Goal: Task Accomplishment & Management: Manage account settings

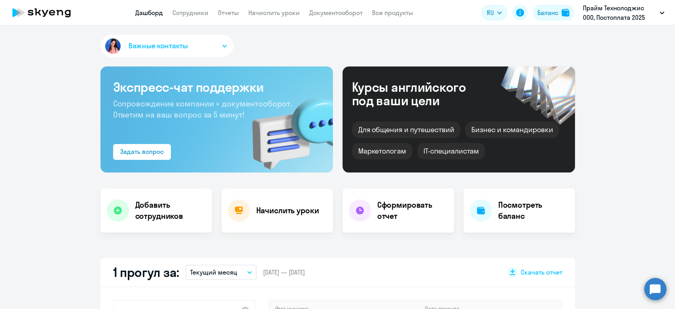
select select "30"
click at [256, 12] on link "Начислить уроки" at bounding box center [273, 13] width 51 height 8
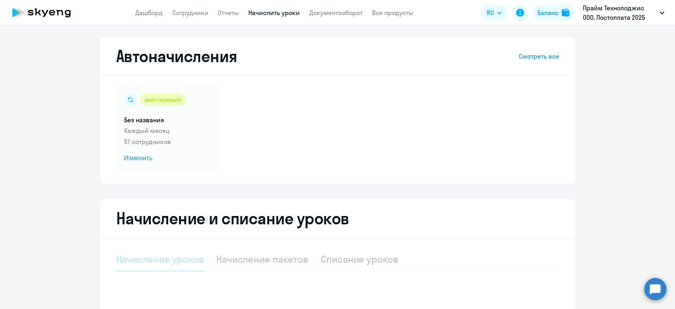
select select "10"
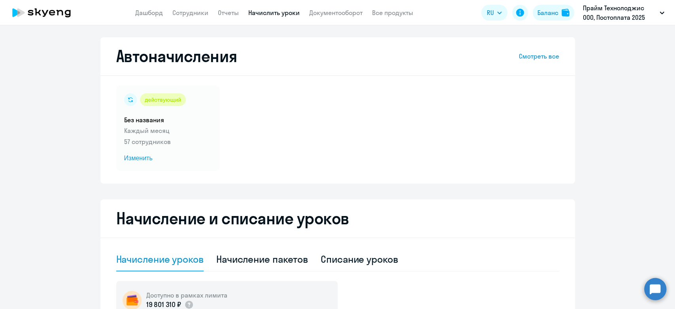
click at [377, 254] on div "Списание уроков" at bounding box center [359, 259] width 77 height 13
select select "10"
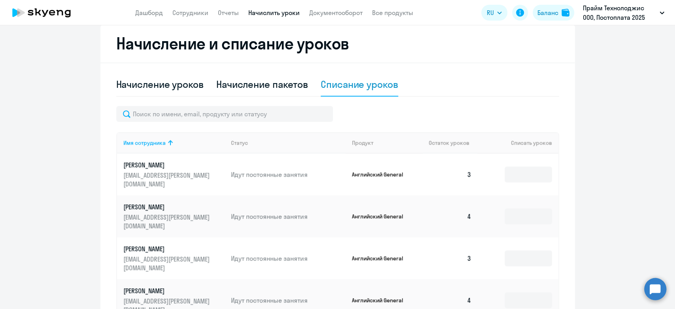
scroll to position [176, 0]
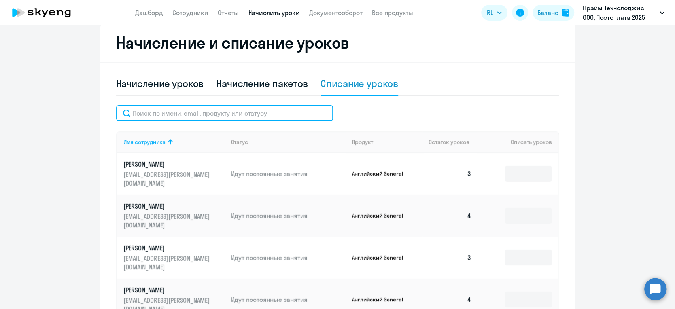
click at [290, 116] on input "text" at bounding box center [224, 113] width 217 height 16
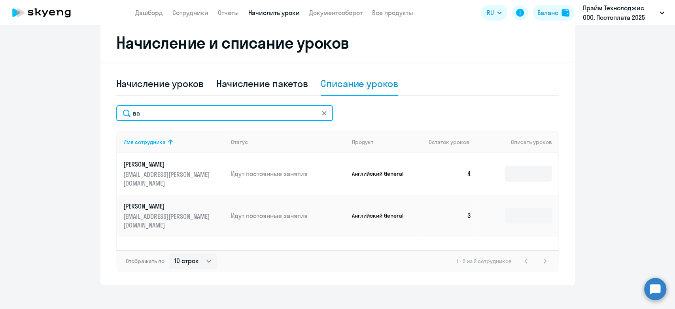
type input "в"
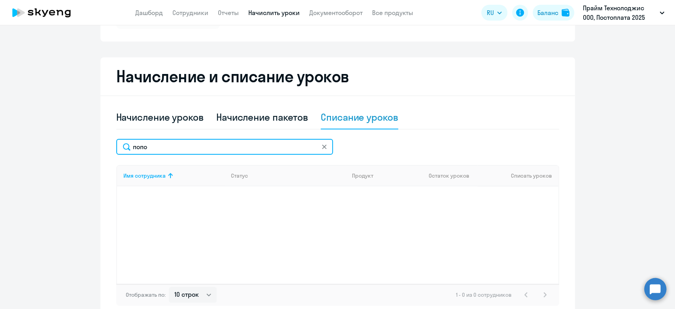
scroll to position [88, 0]
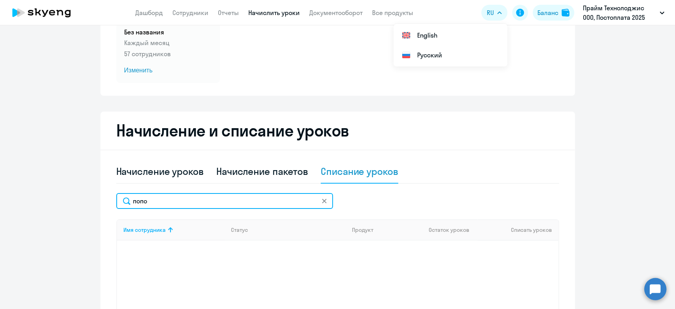
type input "попо"
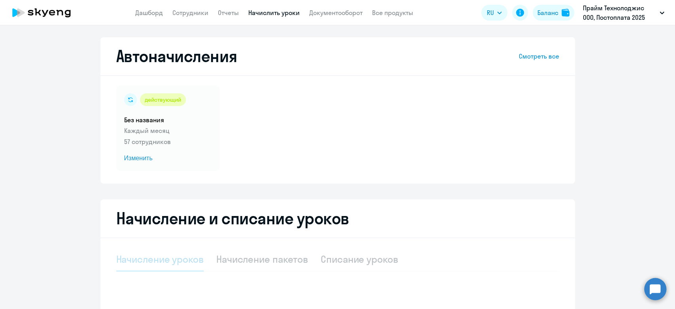
select select "10"
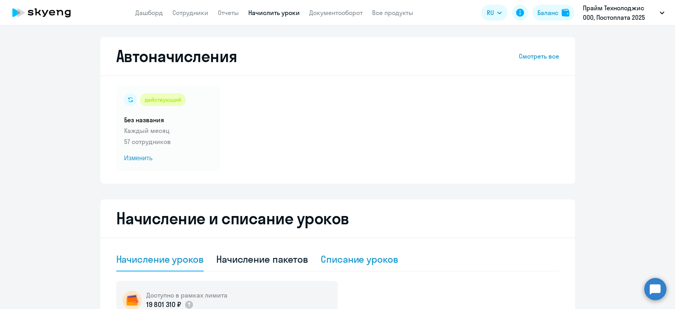
click at [370, 262] on div "Списание уроков" at bounding box center [359, 259] width 77 height 13
select select "10"
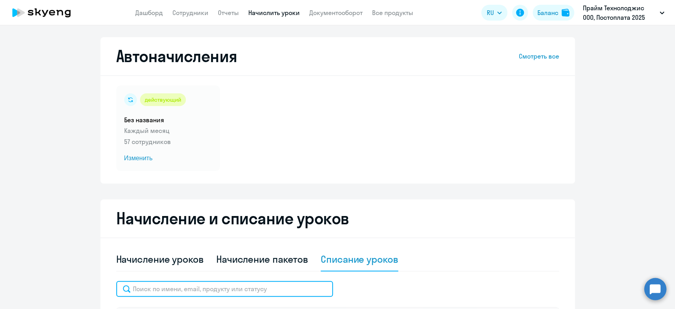
click at [237, 282] on input "text" at bounding box center [224, 289] width 217 height 16
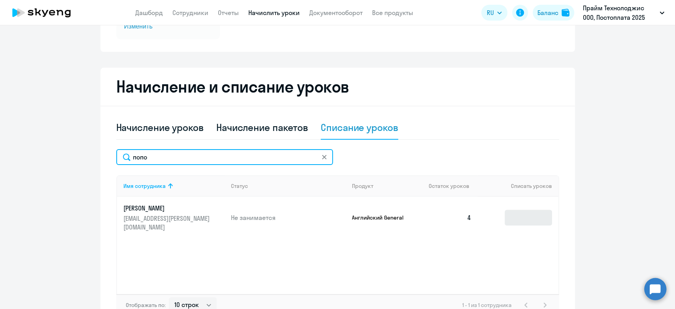
type input "попо"
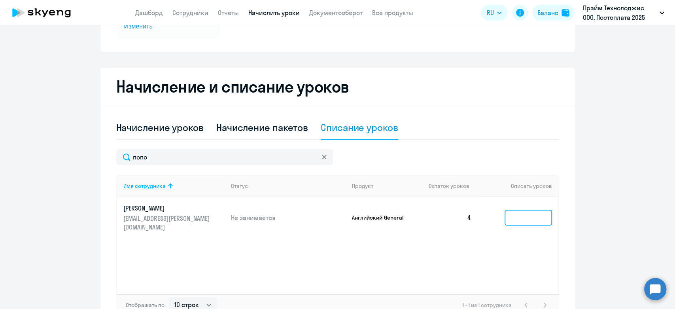
click at [525, 213] on input at bounding box center [527, 217] width 47 height 16
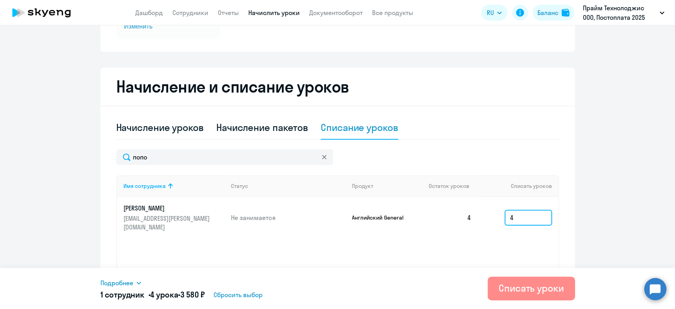
type input "4"
click at [519, 285] on div "Списать уроки" at bounding box center [530, 287] width 65 height 13
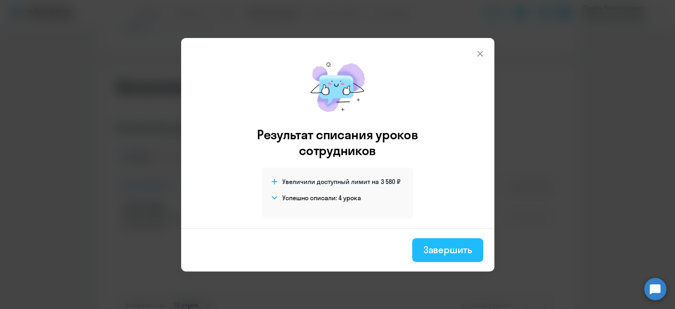
click at [439, 253] on div "Завершить" at bounding box center [447, 249] width 49 height 13
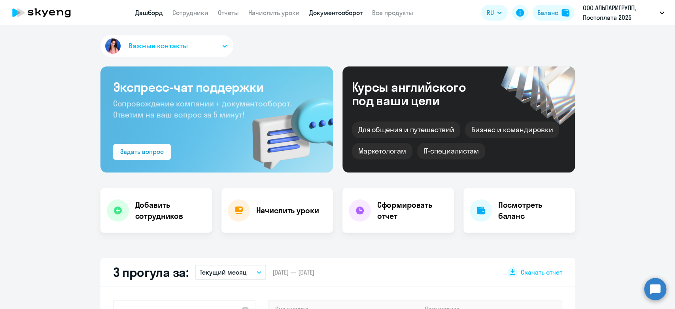
select select "30"
click at [340, 7] on app-header "Дашборд Сотрудники Отчеты Начислить уроки Документооборот Все продукты Дашборд …" at bounding box center [337, 12] width 675 height 25
click at [340, 13] on link "Документооборот" at bounding box center [335, 13] width 53 height 8
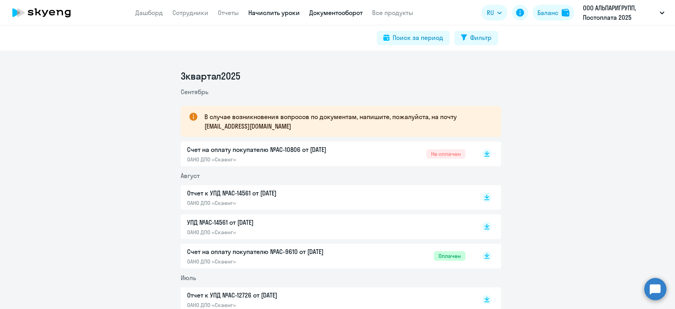
click at [266, 12] on link "Начислить уроки" at bounding box center [273, 13] width 51 height 8
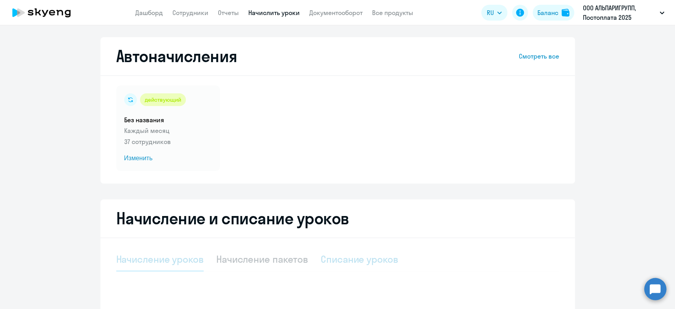
select select "10"
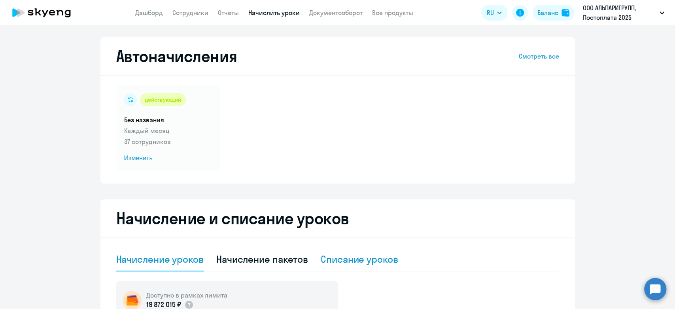
click at [356, 257] on div "Списание уроков" at bounding box center [359, 259] width 77 height 13
select select "10"
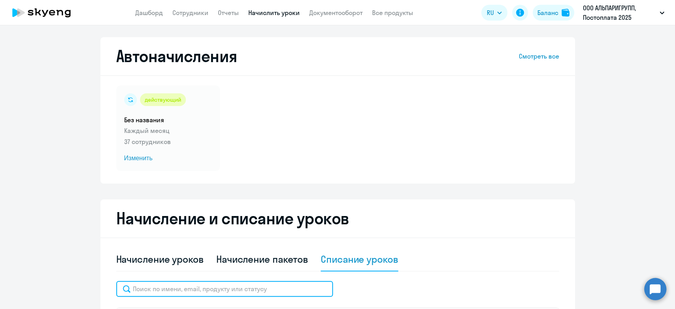
click at [272, 283] on input "text" at bounding box center [224, 289] width 217 height 16
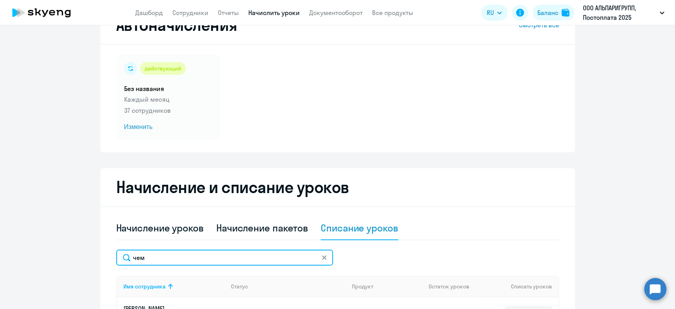
scroll to position [88, 0]
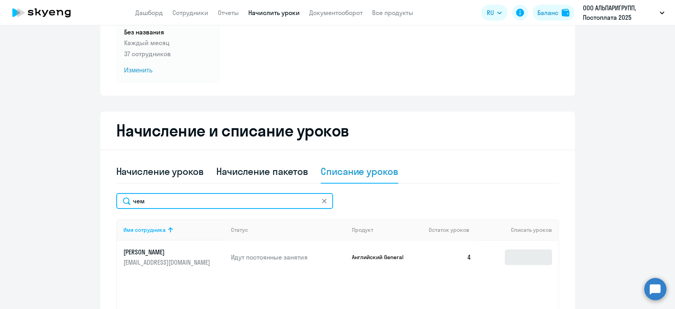
type input "чем"
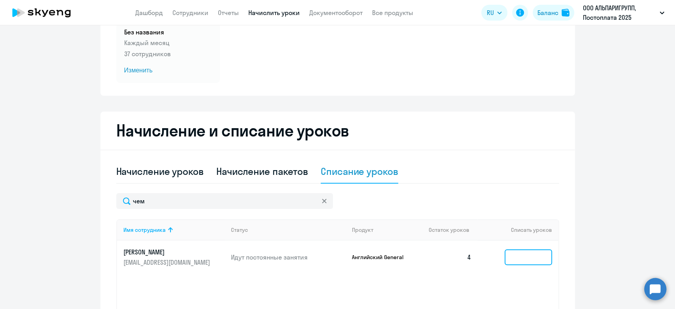
click at [542, 256] on input at bounding box center [527, 257] width 47 height 16
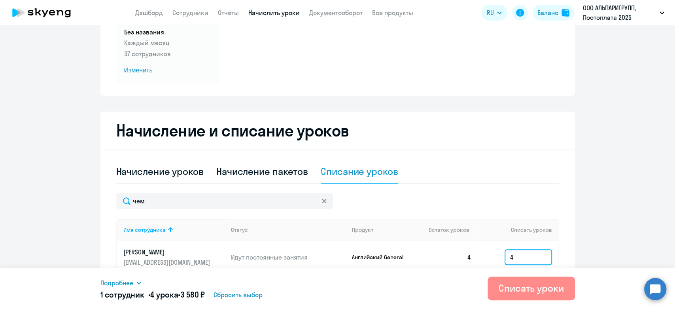
type input "4"
click at [509, 291] on div "Списать уроки" at bounding box center [530, 287] width 65 height 13
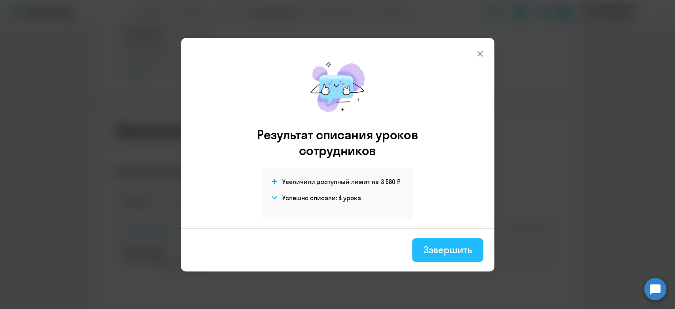
click at [469, 255] on div "Завершить" at bounding box center [447, 249] width 49 height 13
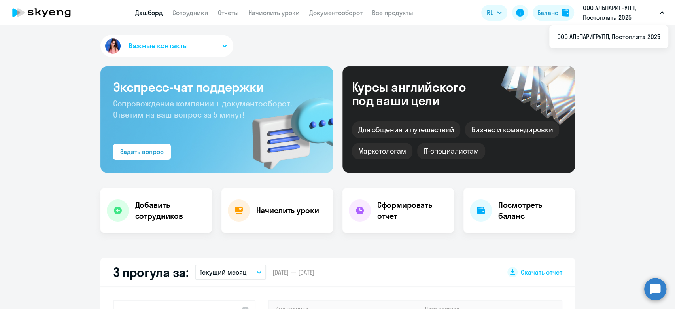
select select "30"
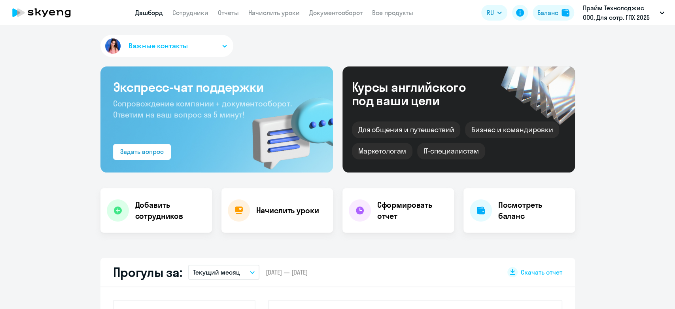
select select "30"
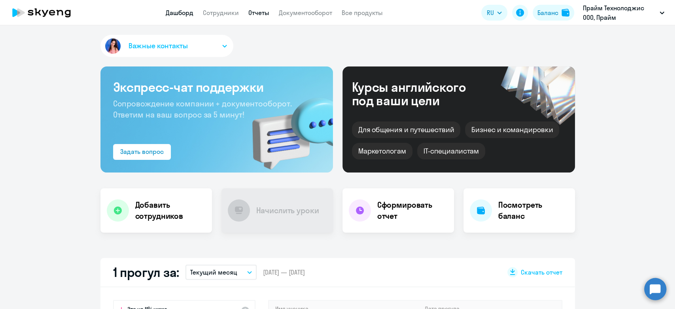
click at [261, 11] on link "Отчеты" at bounding box center [258, 13] width 21 height 8
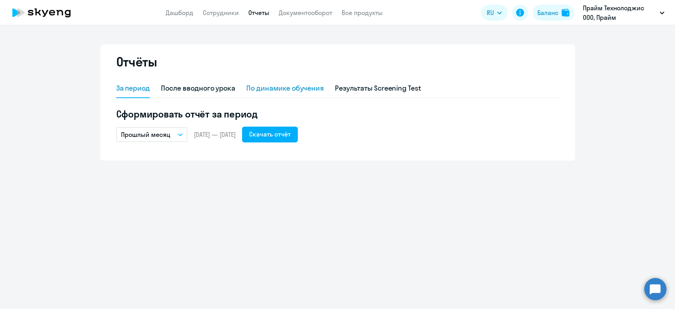
click at [272, 88] on div "По динамике обучения" at bounding box center [284, 88] width 77 height 10
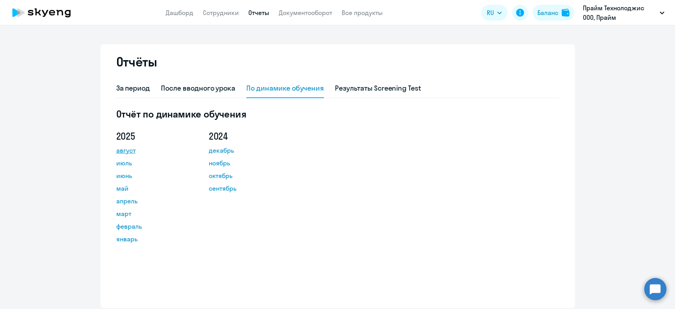
click at [128, 145] on link "август" at bounding box center [151, 149] width 71 height 9
click at [169, 14] on link "Дашборд" at bounding box center [180, 13] width 28 height 8
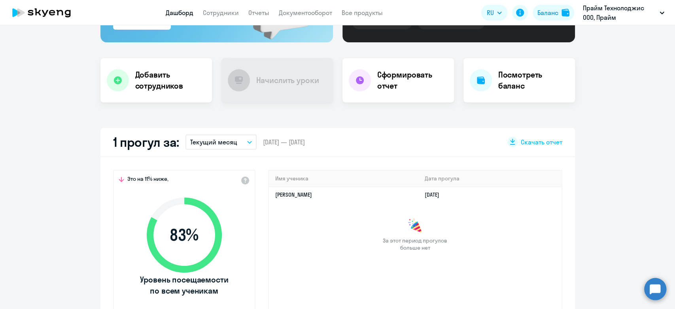
scroll to position [176, 0]
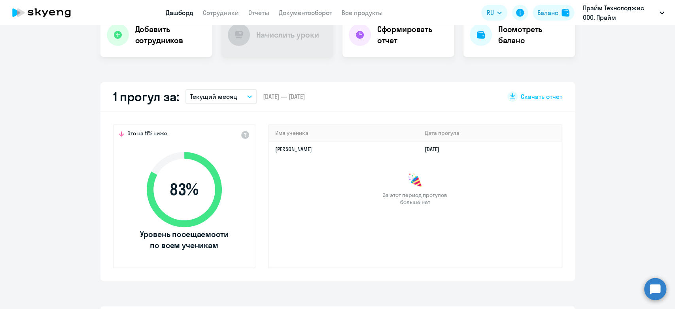
click at [236, 91] on button "Текущий месяц" at bounding box center [220, 96] width 71 height 15
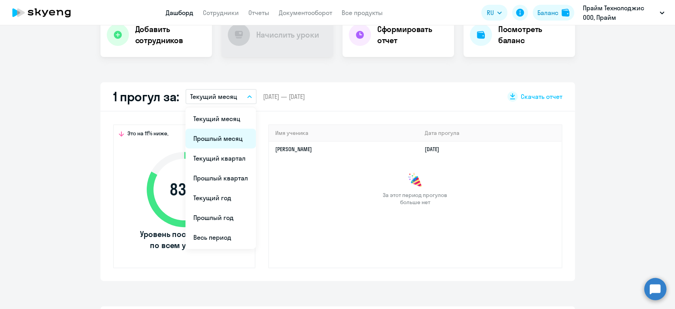
click at [228, 143] on li "Прошлый месяц" at bounding box center [220, 138] width 70 height 20
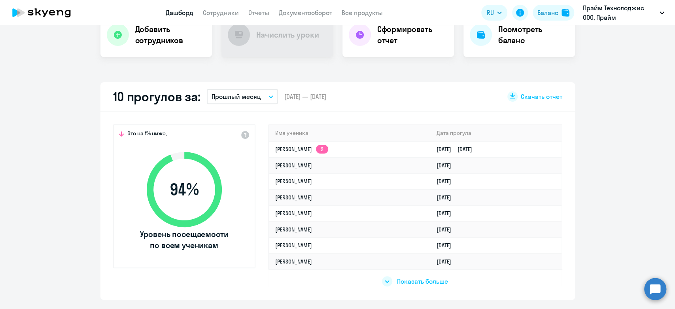
click at [266, 88] on div "10 прогулов за: Прошлый месяц Текущий месяц Прошлый месяц Текущий квартал Прошл…" at bounding box center [337, 96] width 474 height 29
click at [260, 95] on button "Прошлый месяц" at bounding box center [242, 96] width 71 height 15
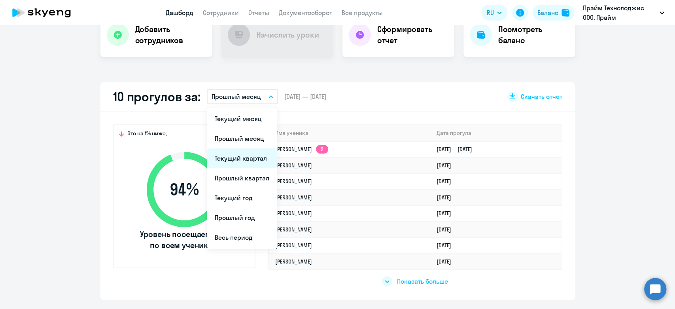
click at [243, 154] on li "Текущий квартал" at bounding box center [242, 158] width 70 height 20
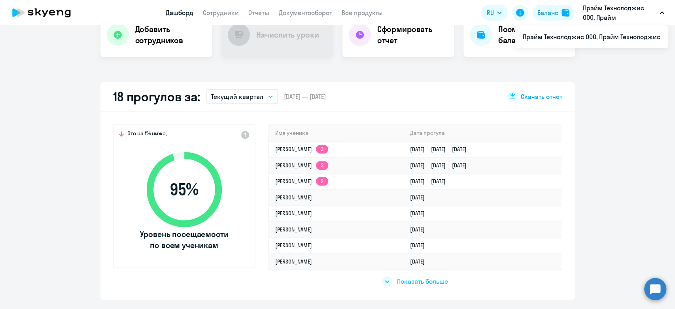
click at [542, 94] on span "Скачать отчет" at bounding box center [542, 96] width 42 height 9
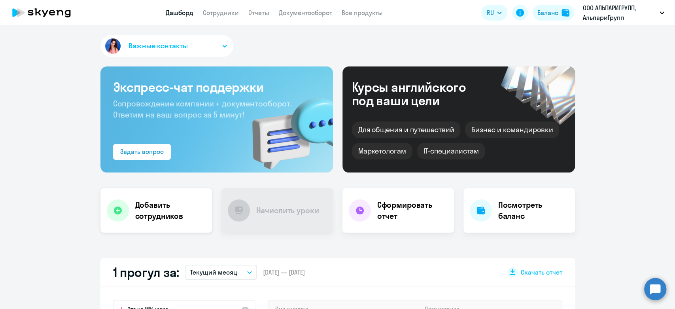
scroll to position [44, 0]
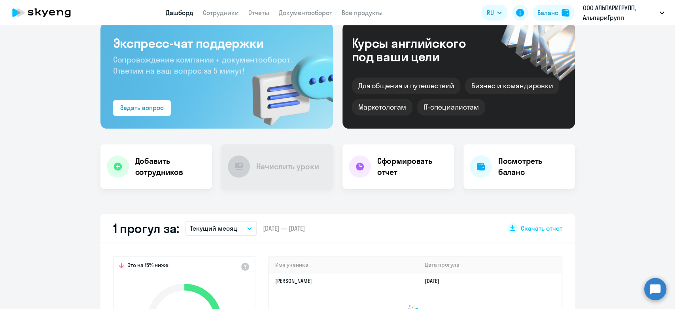
click at [200, 221] on button "Текущий месяц" at bounding box center [220, 228] width 71 height 15
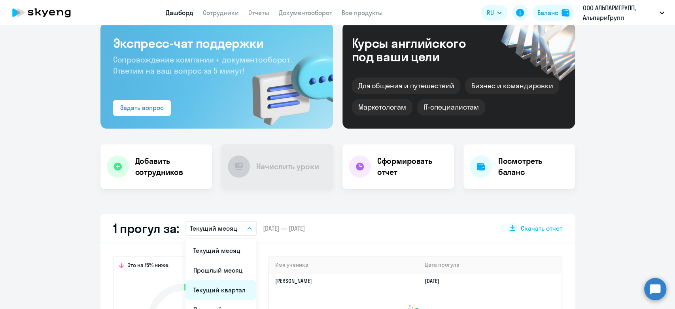
click at [202, 291] on li "Текущий квартал" at bounding box center [220, 290] width 70 height 20
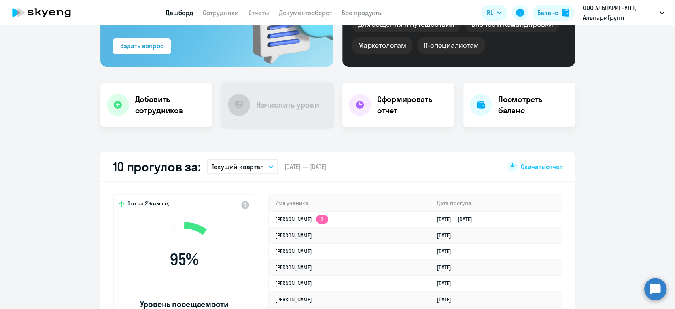
scroll to position [219, 0]
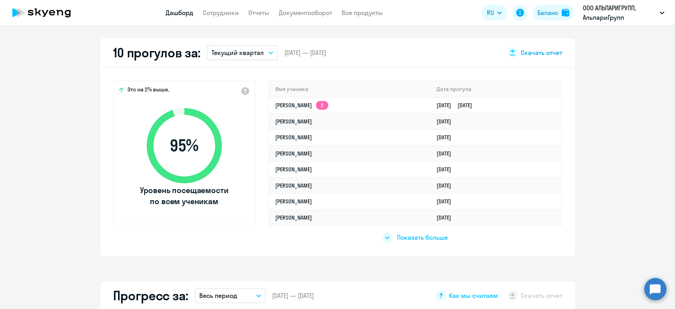
click at [530, 51] on span "Скачать отчет" at bounding box center [542, 52] width 42 height 9
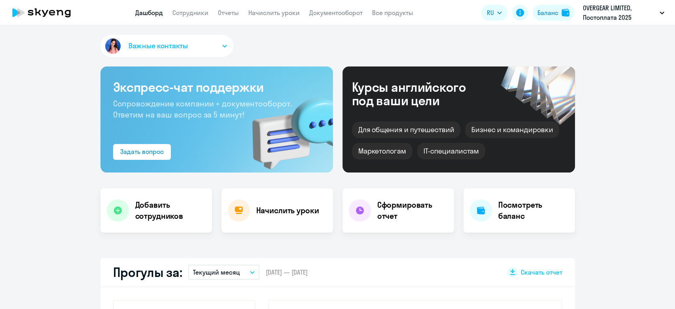
select select "30"
click at [200, 16] on link "Сотрудники" at bounding box center [190, 13] width 36 height 8
select select "30"
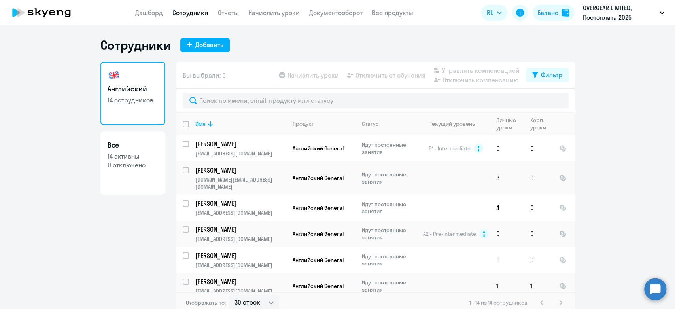
click at [183, 124] on input "deselect all" at bounding box center [191, 129] width 16 height 16
checkbox input "true"
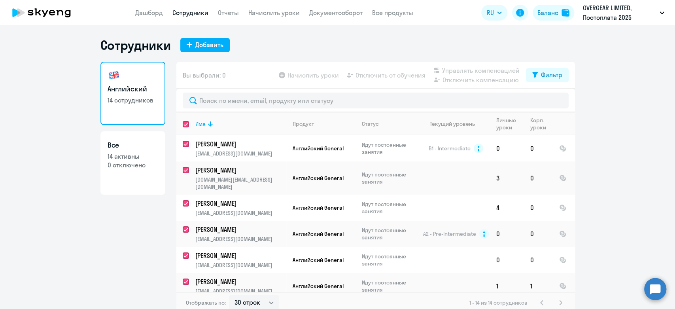
checkbox input "true"
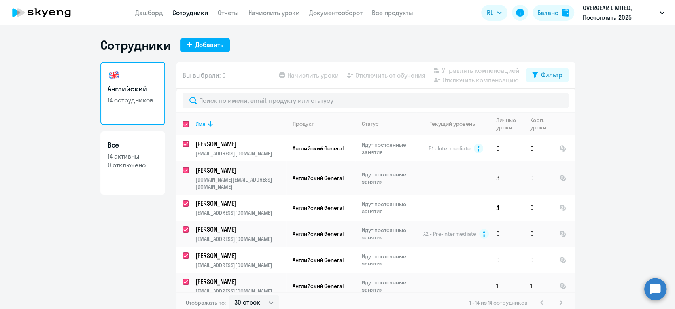
checkbox input "true"
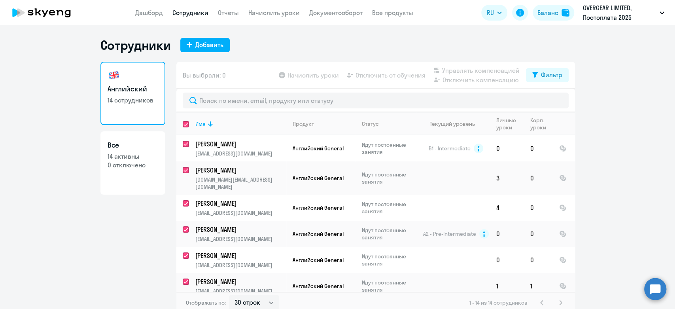
checkbox input "true"
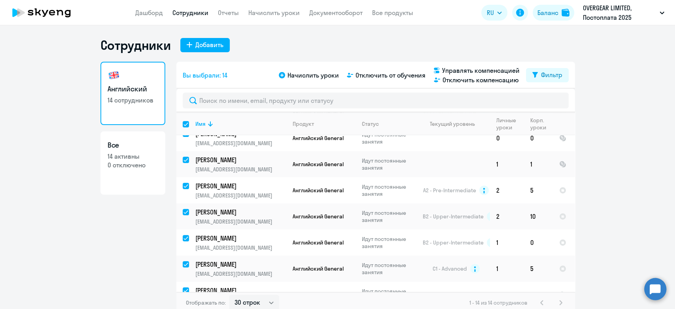
scroll to position [208, 0]
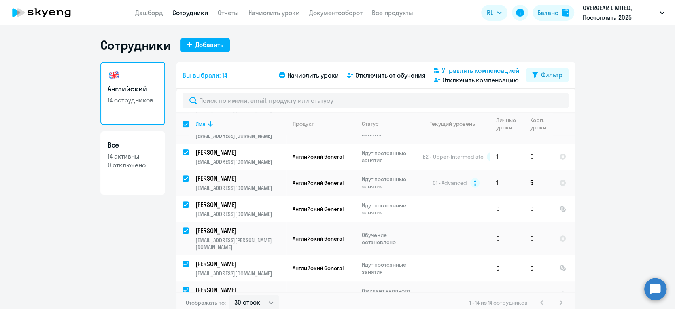
click at [459, 68] on span "Управлять компенсацией" at bounding box center [480, 70] width 77 height 9
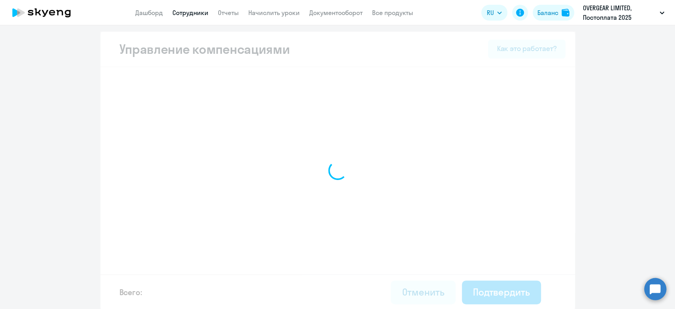
select select "MONTHLY"
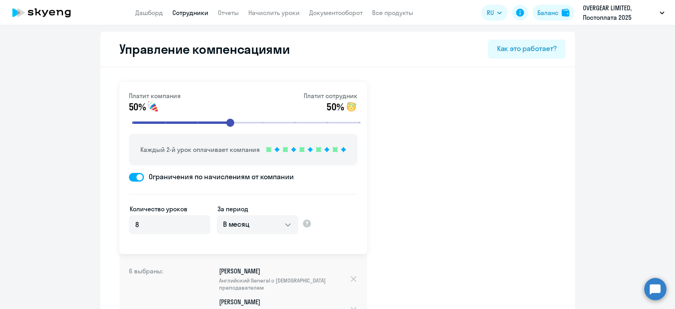
click at [357, 123] on input "range" at bounding box center [246, 122] width 245 height 17
drag, startPoint x: 357, startPoint y: 123, endPoint x: 118, endPoint y: 123, distance: 239.5
click at [124, 123] on input "range" at bounding box center [246, 122] width 245 height 17
type input "8"
click at [357, 122] on input "range" at bounding box center [246, 122] width 245 height 17
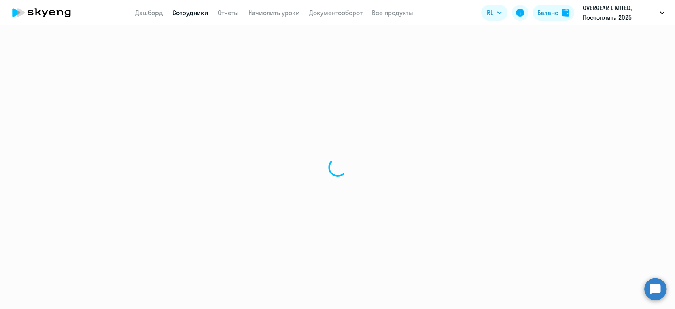
select select "30"
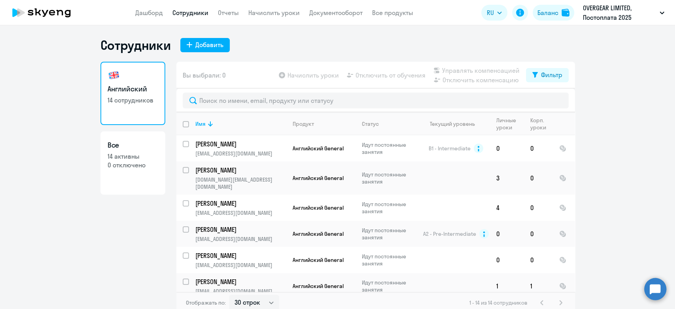
click at [183, 122] on input "deselect all" at bounding box center [191, 129] width 16 height 16
checkbox input "true"
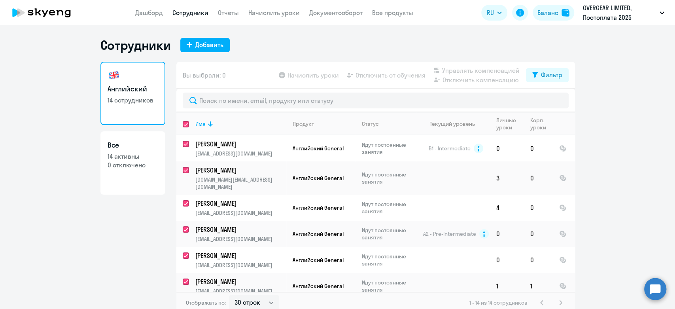
checkbox input "true"
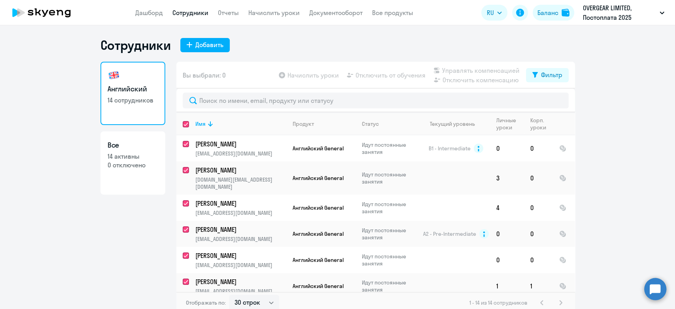
checkbox input "true"
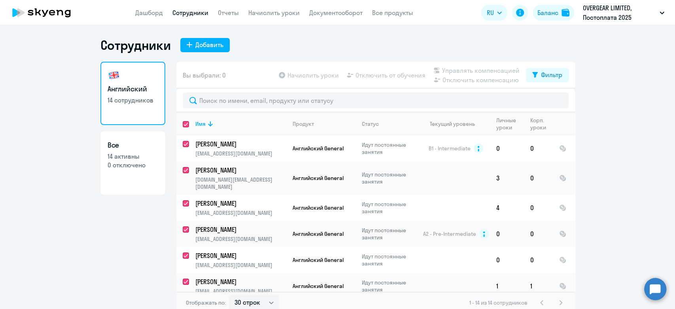
checkbox input "true"
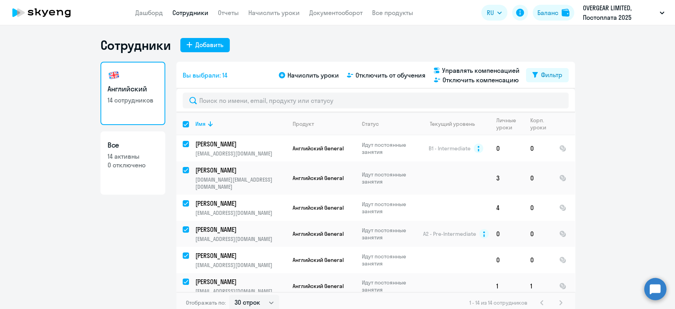
click at [183, 124] on input "select all" at bounding box center [191, 129] width 16 height 16
checkbox input "false"
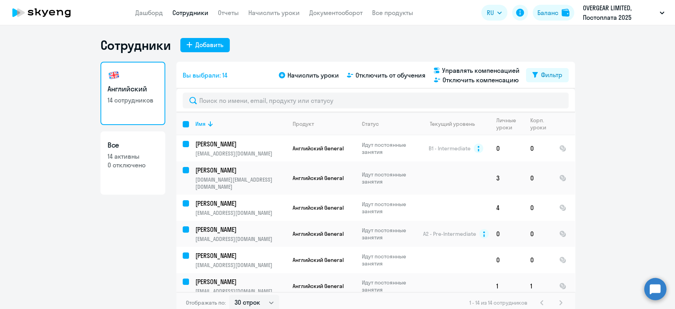
checkbox input "false"
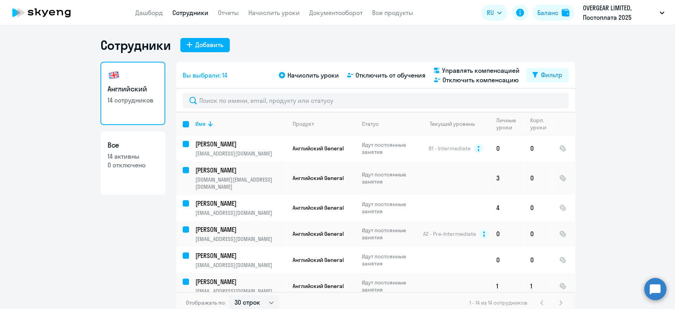
checkbox input "false"
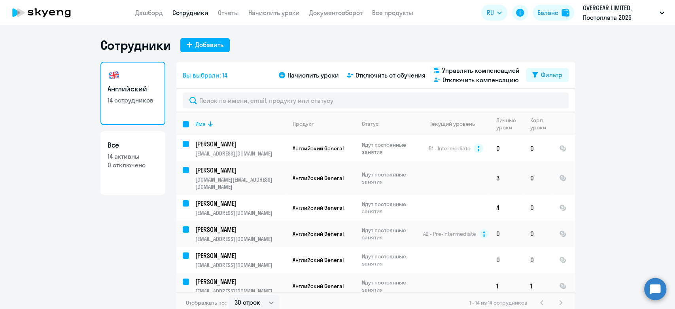
checkbox input "false"
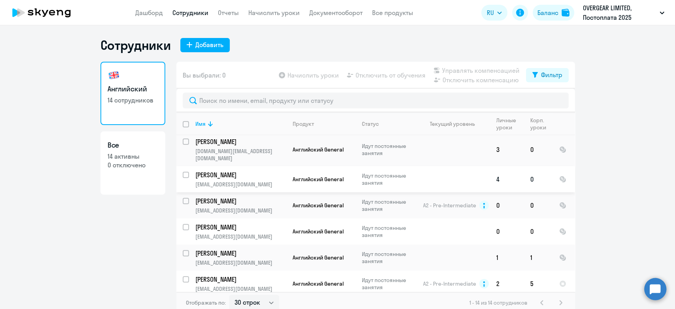
scroll to position [44, 0]
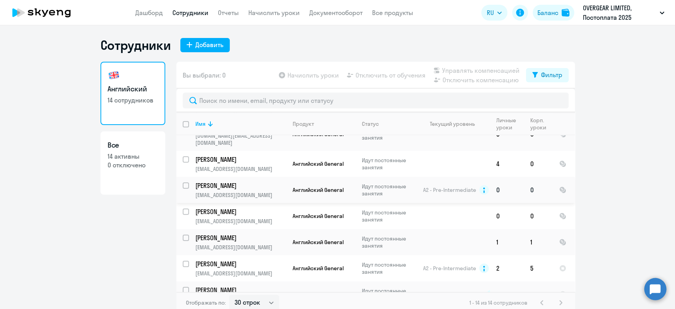
click at [183, 182] on input "select row 1772978" at bounding box center [191, 190] width 16 height 16
checkbox input "true"
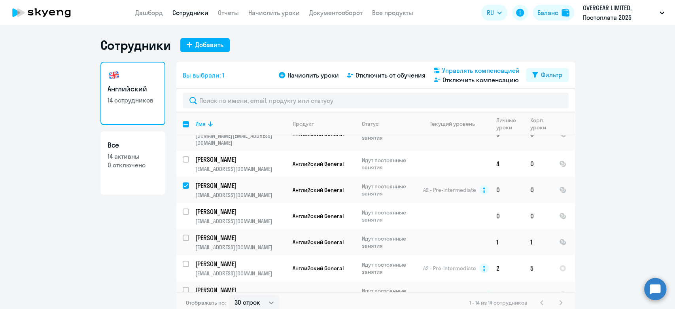
click at [478, 66] on span "Управлять компенсацией" at bounding box center [480, 70] width 77 height 9
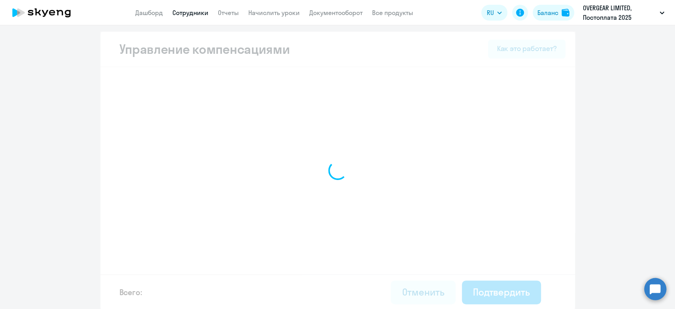
select select "MONTHLY"
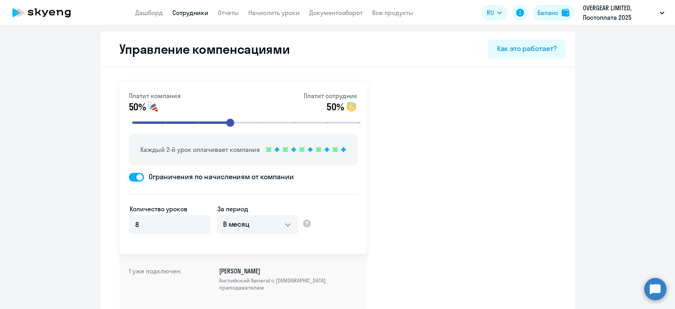
select select "30"
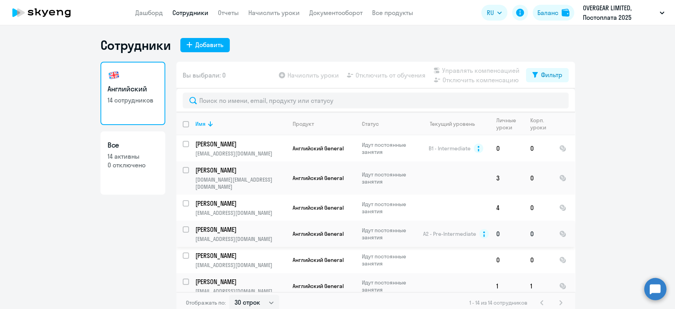
click at [183, 226] on input "select row 1772978" at bounding box center [191, 234] width 16 height 16
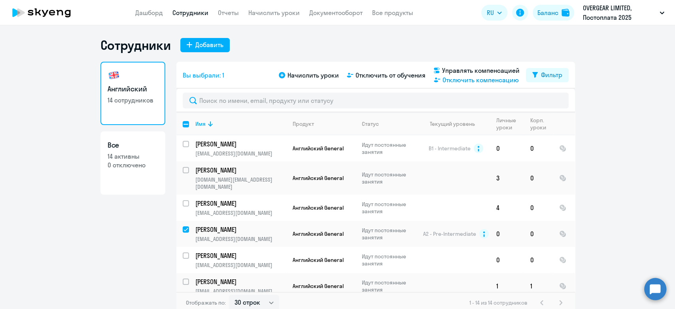
click at [473, 81] on span "Отключить компенсацию" at bounding box center [480, 79] width 76 height 9
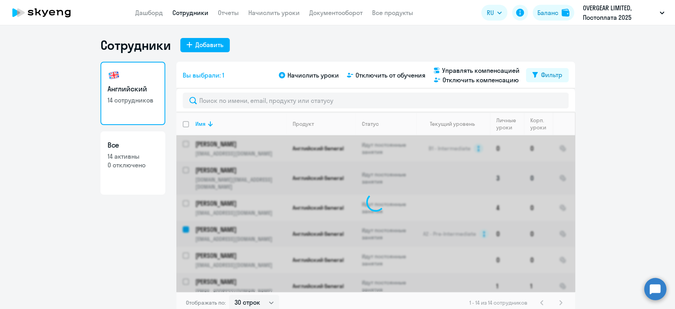
checkbox input "false"
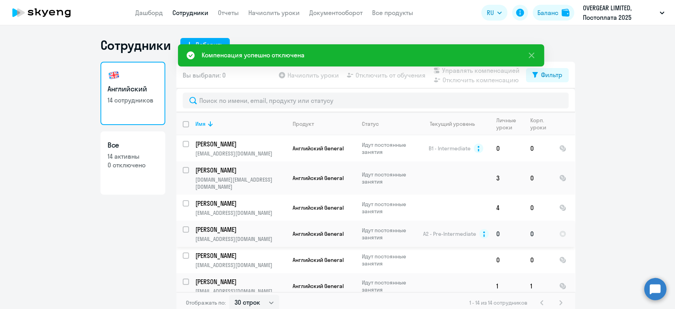
click at [178, 223] on div at bounding box center [186, 229] width 19 height 19
checkbox input "true"
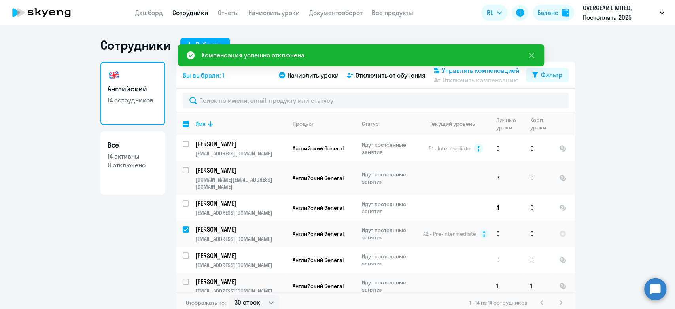
click at [452, 73] on span "Управлять компенсацией" at bounding box center [480, 70] width 77 height 9
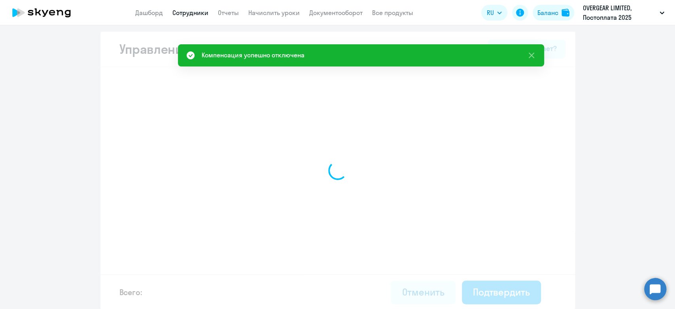
select select "MONTHLY"
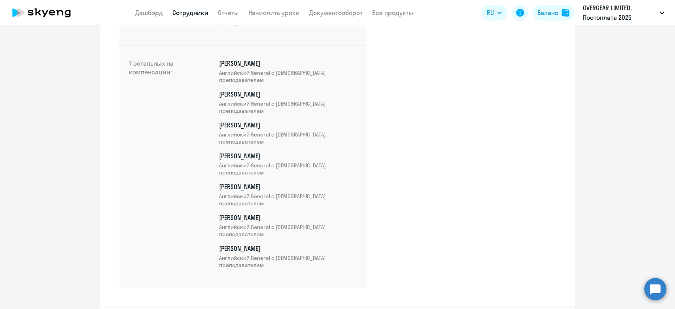
scroll to position [297, 0]
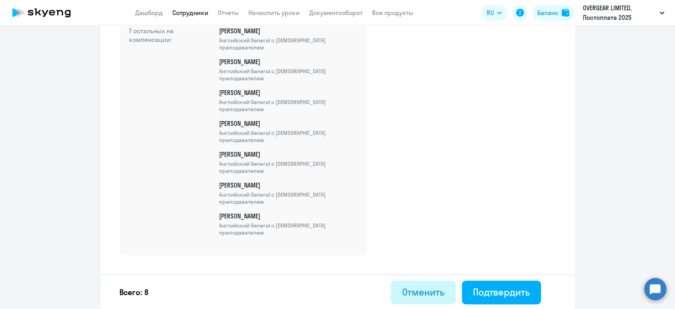
click at [431, 294] on div "Отменить" at bounding box center [423, 291] width 42 height 13
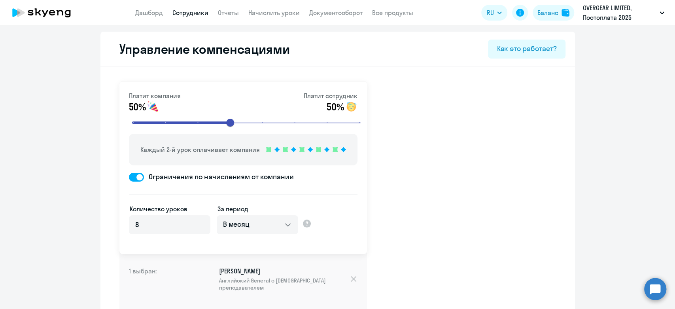
select select "30"
